Goal: Task Accomplishment & Management: Complete application form

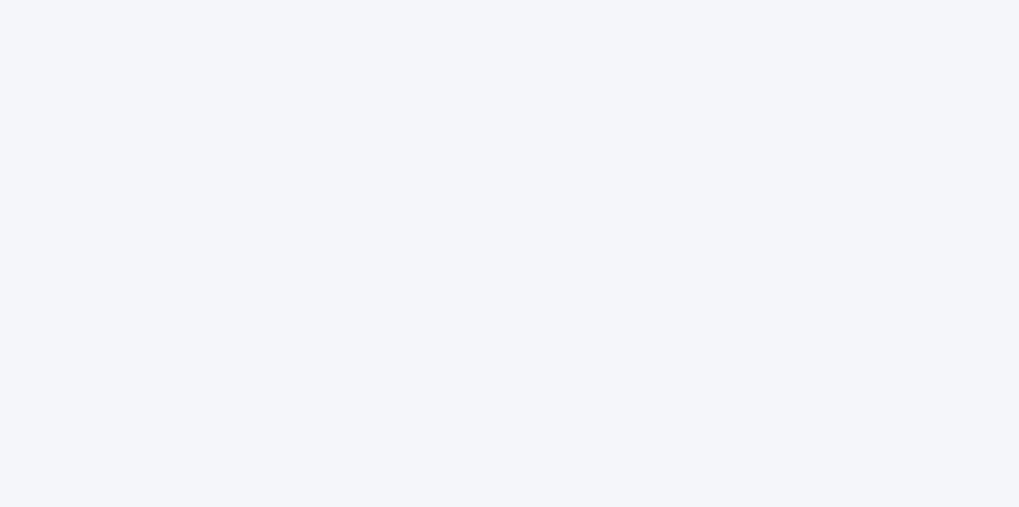
click at [67, 0] on html "Carregando An unhandled error has occurred. Reload 🗙" at bounding box center [509, 0] width 1019 height 0
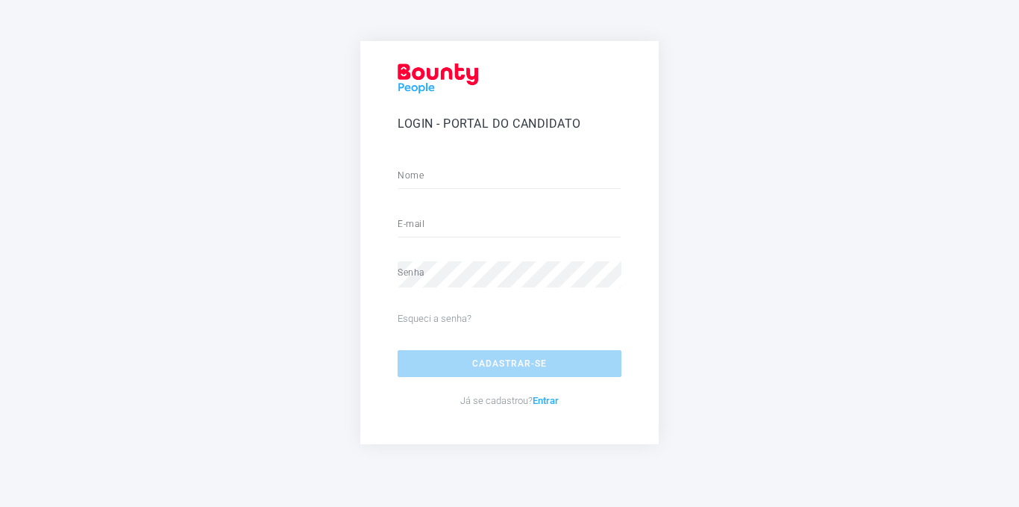
click at [542, 402] on link "Entrar" at bounding box center [546, 400] width 26 height 11
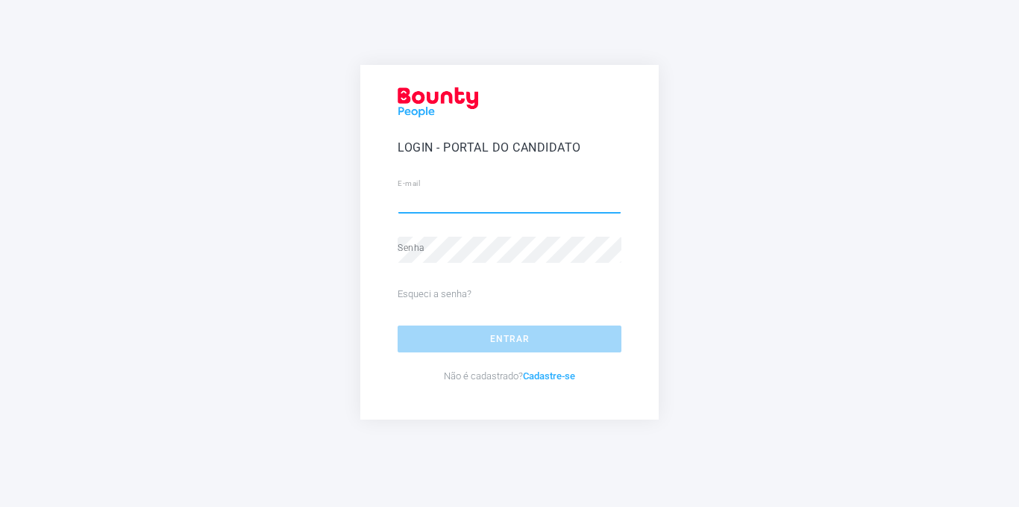
click at [457, 203] on input "e-mail" at bounding box center [510, 201] width 224 height 26
type input "*"
type input "**********"
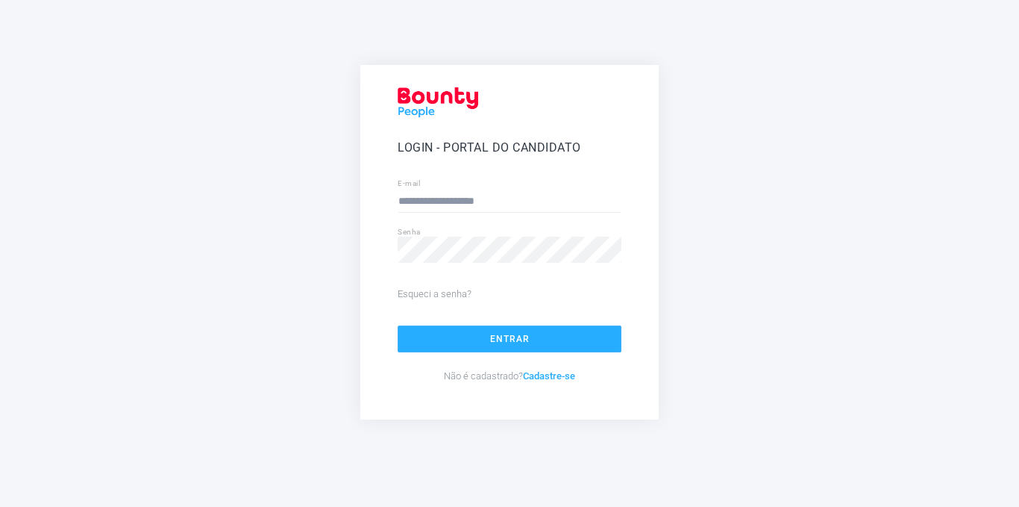
click button "Entrar" at bounding box center [510, 338] width 224 height 27
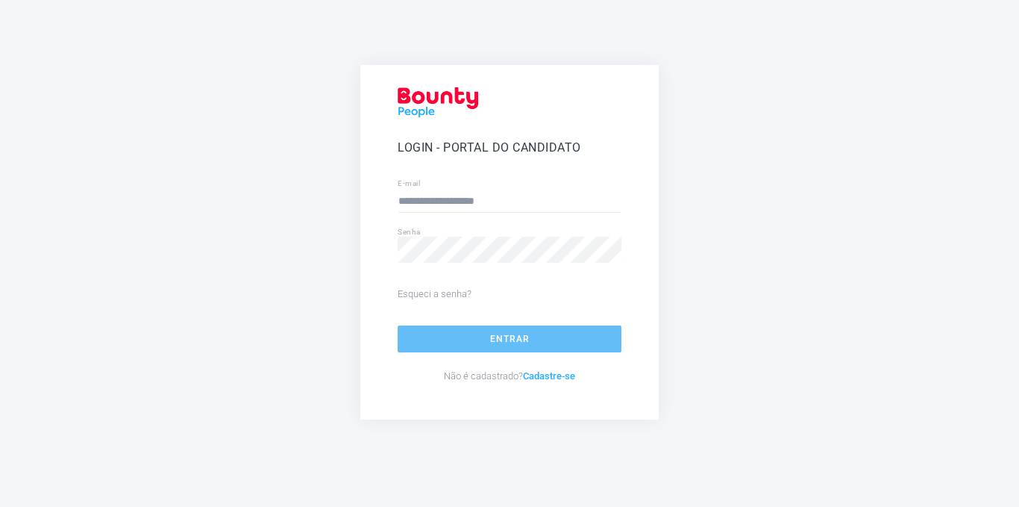
click at [413, 340] on button "Entrar" at bounding box center [510, 338] width 224 height 27
